Goal: Information Seeking & Learning: Learn about a topic

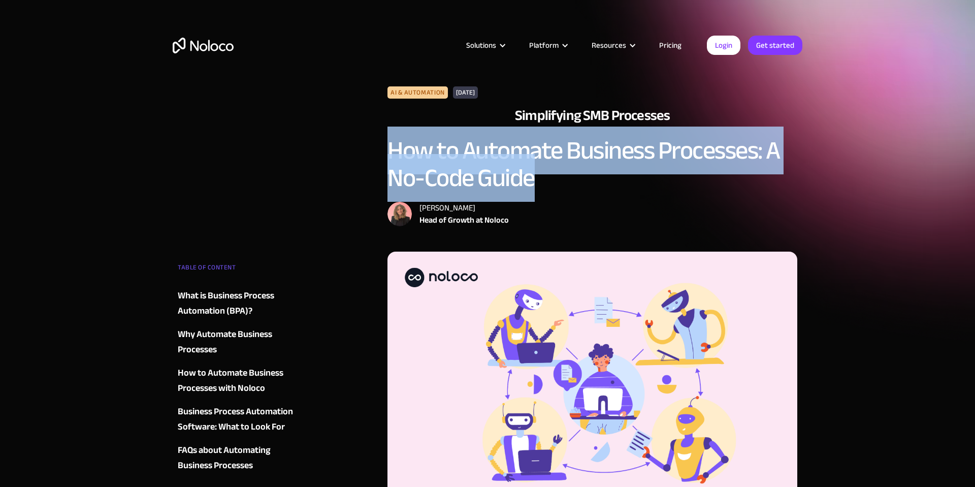
drag, startPoint x: 389, startPoint y: 152, endPoint x: 545, endPoint y: 186, distance: 159.6
click at [545, 186] on h1 "How to Automate Business Processes: A No-Code Guide" at bounding box center [593, 164] width 410 height 55
copy h1 "How to Automate Business Processes: A No-Code Guide"
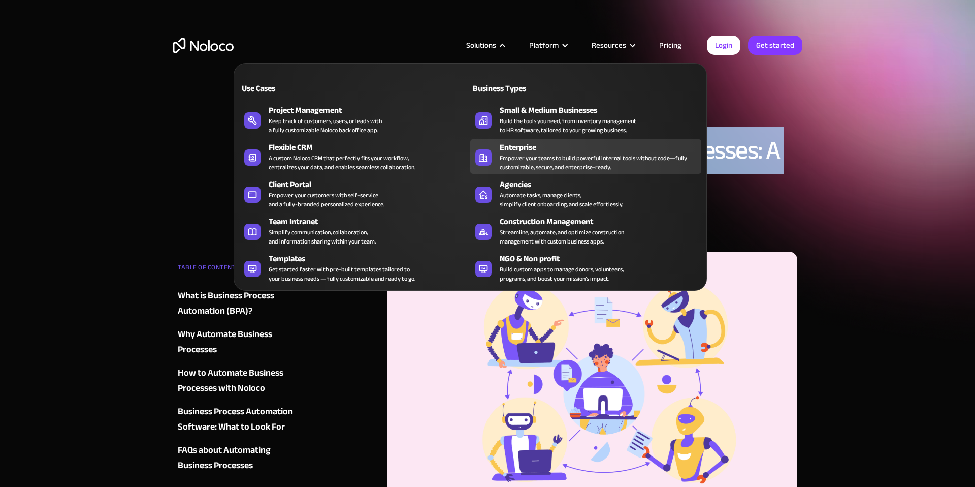
click at [474, 152] on link "Enterprise Empower your teams to build powerful internal tools without code—ful…" at bounding box center [585, 156] width 231 height 35
